Goal: Navigation & Orientation: Find specific page/section

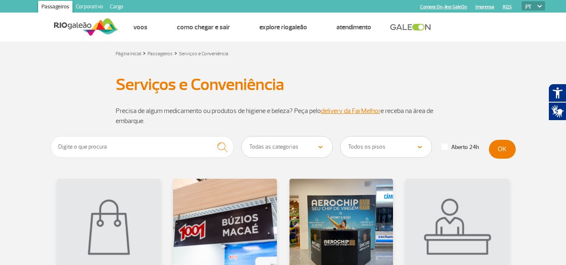
scroll to position [84, 0]
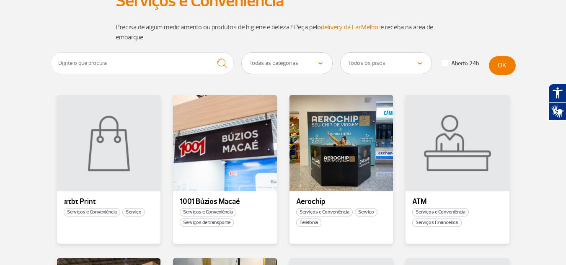
click at [236, 144] on div at bounding box center [225, 143] width 104 height 96
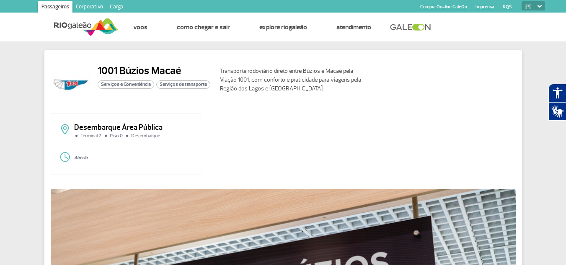
click at [527, 5] on select "PT ENG ESP" at bounding box center [532, 5] width 23 height 9
select select "en"
click at [521, 1] on select "PT ENG ESP" at bounding box center [532, 5] width 23 height 9
drag, startPoint x: 538, startPoint y: 2, endPoint x: 534, endPoint y: 9, distance: 8.2
click at [538, 2] on select "PT ENG ESP" at bounding box center [532, 5] width 23 height 9
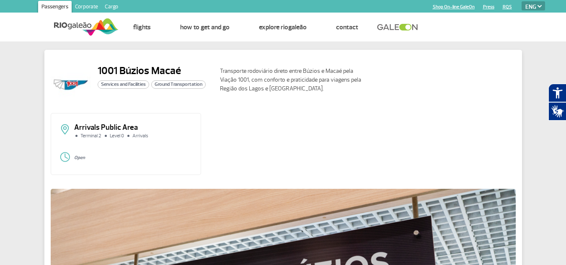
select select "es"
click at [521, 1] on select "PT ENG ESP" at bounding box center [532, 5] width 23 height 9
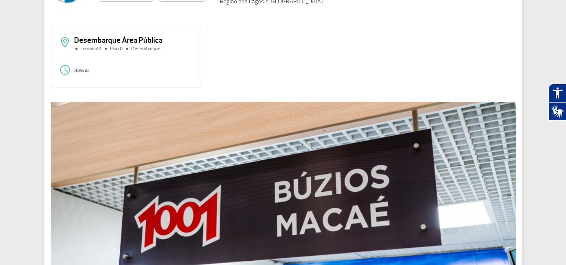
scroll to position [84, 0]
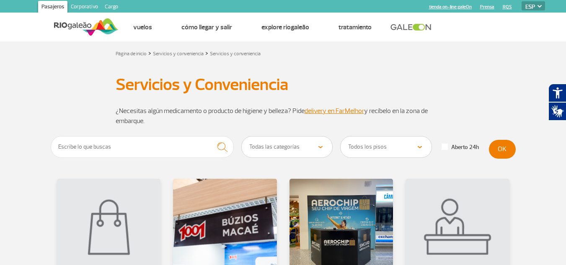
click at [530, 8] on select "PT ENG ESP" at bounding box center [532, 5] width 23 height 9
select select "pt-BR"
click at [521, 1] on select "PT ENG ESP" at bounding box center [532, 5] width 23 height 9
